Goal: Navigation & Orientation: Find specific page/section

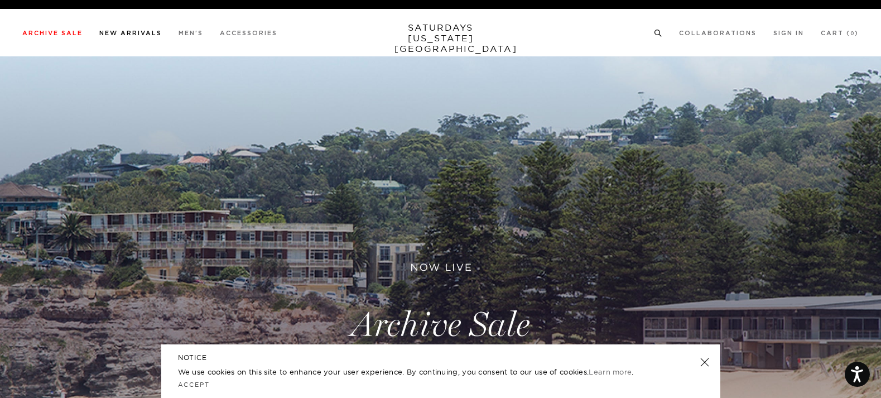
click at [128, 30] on li "New Arrivals" at bounding box center [130, 32] width 62 height 10
click at [131, 33] on link "New Arrivals" at bounding box center [130, 33] width 62 height 6
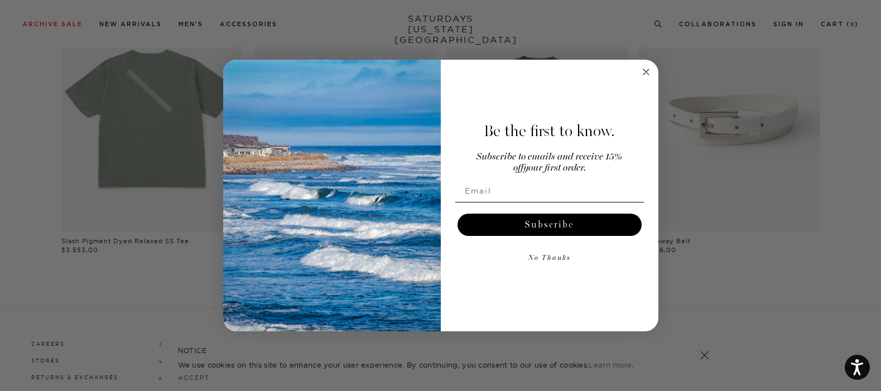
scroll to position [963, 0]
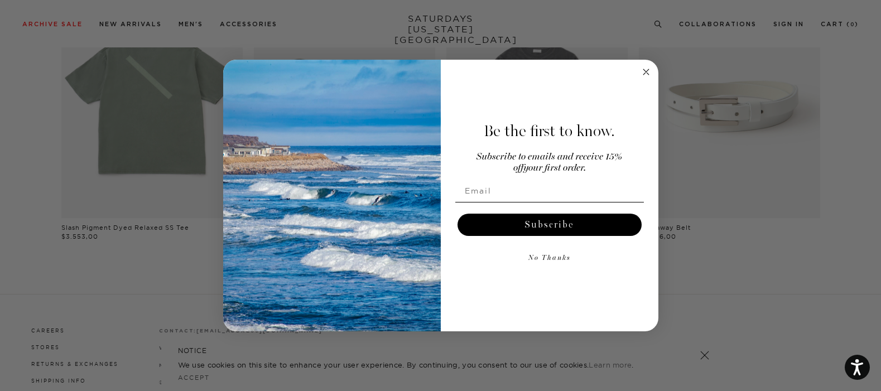
click at [642, 73] on circle "Close dialog" at bounding box center [645, 71] width 13 height 13
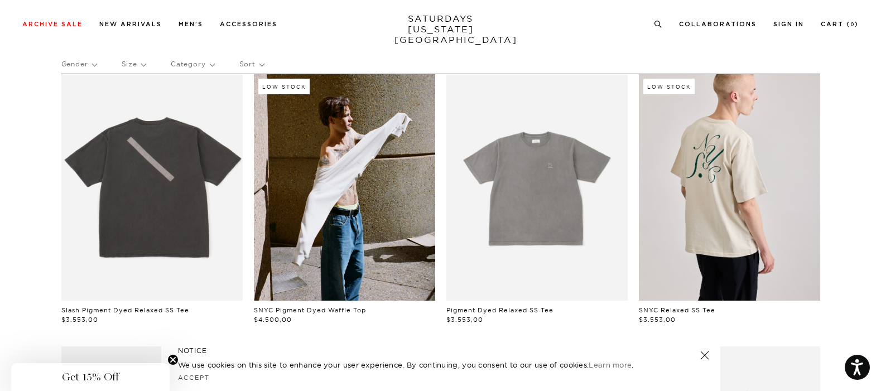
scroll to position [0, 0]
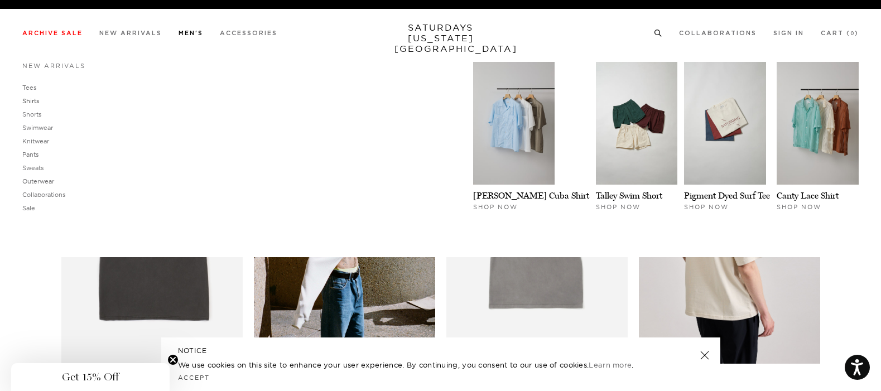
click at [34, 100] on link "Shirts" at bounding box center [30, 101] width 17 height 8
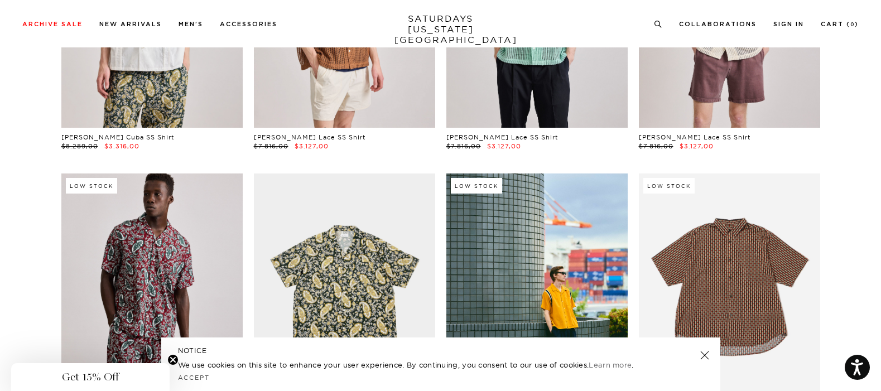
scroll to position [476, 0]
